Goal: Transaction & Acquisition: Purchase product/service

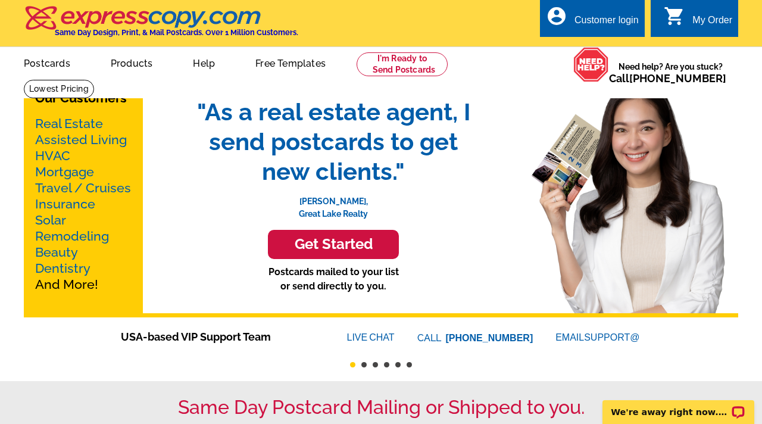
click at [346, 246] on h3 "Get Started" at bounding box center [333, 244] width 101 height 17
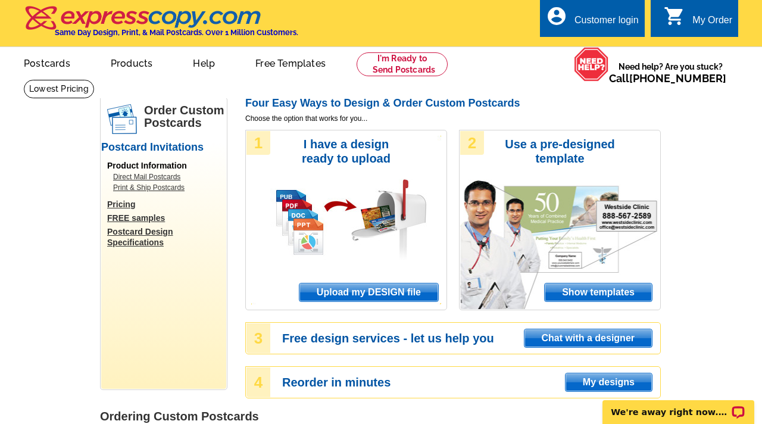
click at [558, 289] on span "Show templates" at bounding box center [598, 293] width 107 height 18
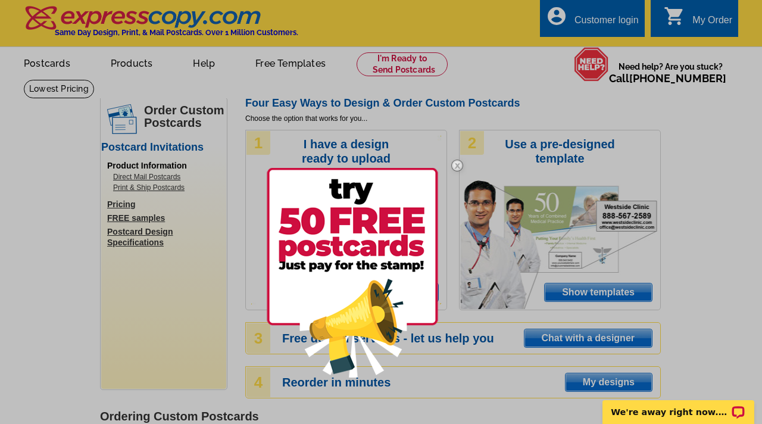
click at [459, 166] on img at bounding box center [457, 165] width 35 height 35
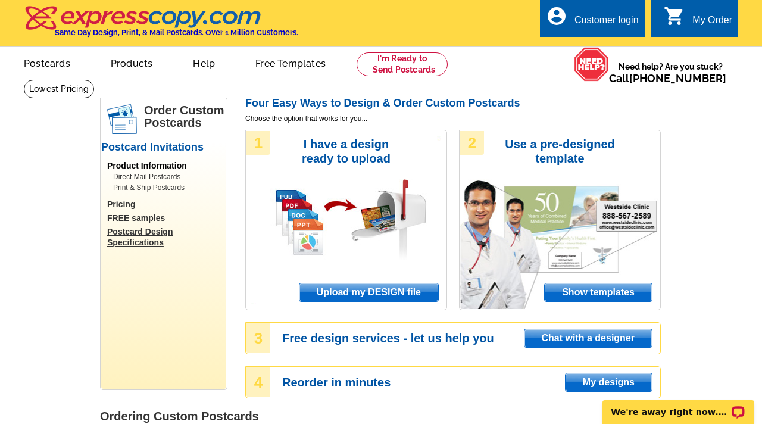
click at [581, 291] on span "Show templates" at bounding box center [598, 293] width 107 height 18
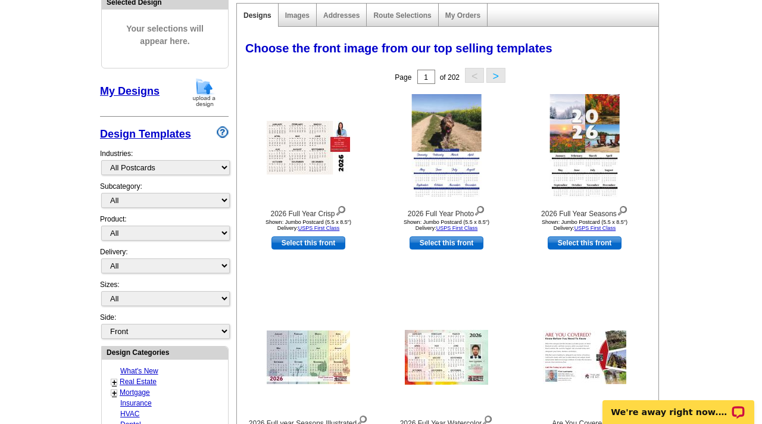
scroll to position [143, 0]
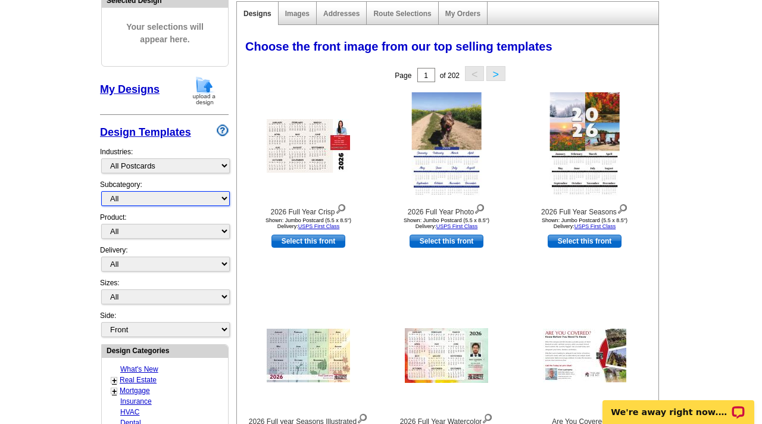
click at [202, 197] on select "All" at bounding box center [165, 198] width 129 height 15
click at [58, 291] on main "Need Help? call [PHONE_NUMBER], chat with support, or have our designers make s…" at bounding box center [381, 379] width 762 height 886
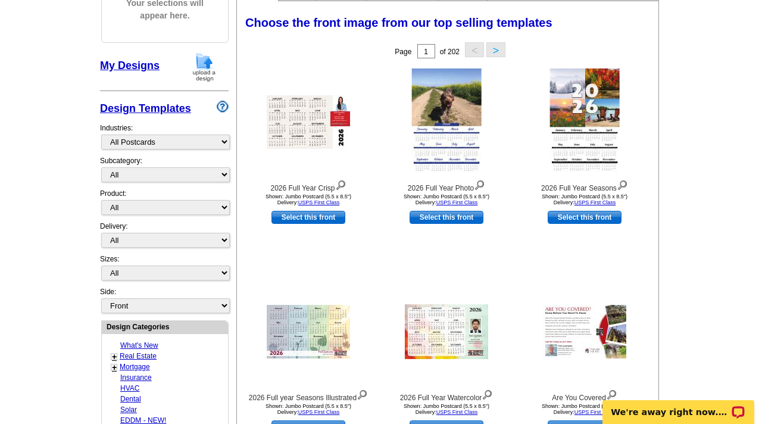
click at [132, 356] on link "Real Estate" at bounding box center [138, 356] width 37 height 8
select select "785"
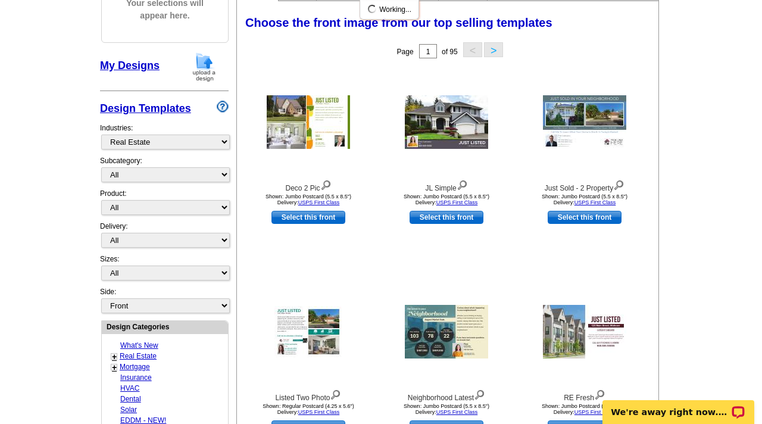
click at [64, 186] on main "Need Help? call [PHONE_NUMBER], chat with support, or have our designers make s…" at bounding box center [381, 355] width 762 height 886
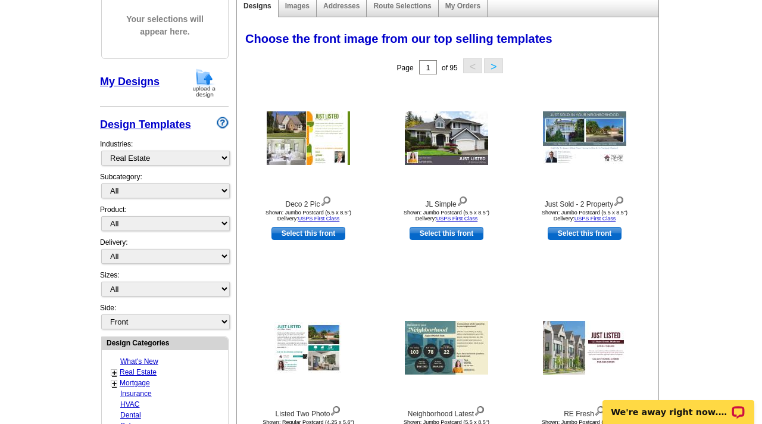
scroll to position [143, 0]
